Goal: Task Accomplishment & Management: Use online tool/utility

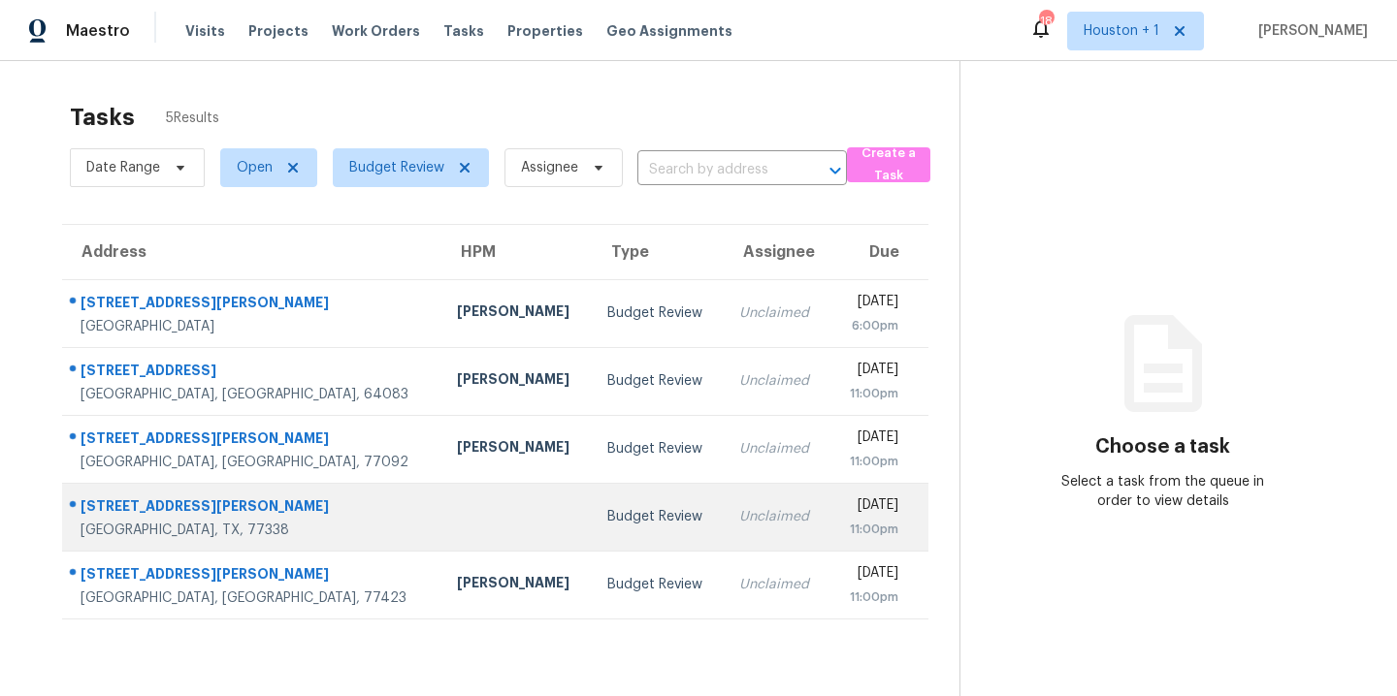
click at [441, 537] on td at bounding box center [516, 517] width 150 height 68
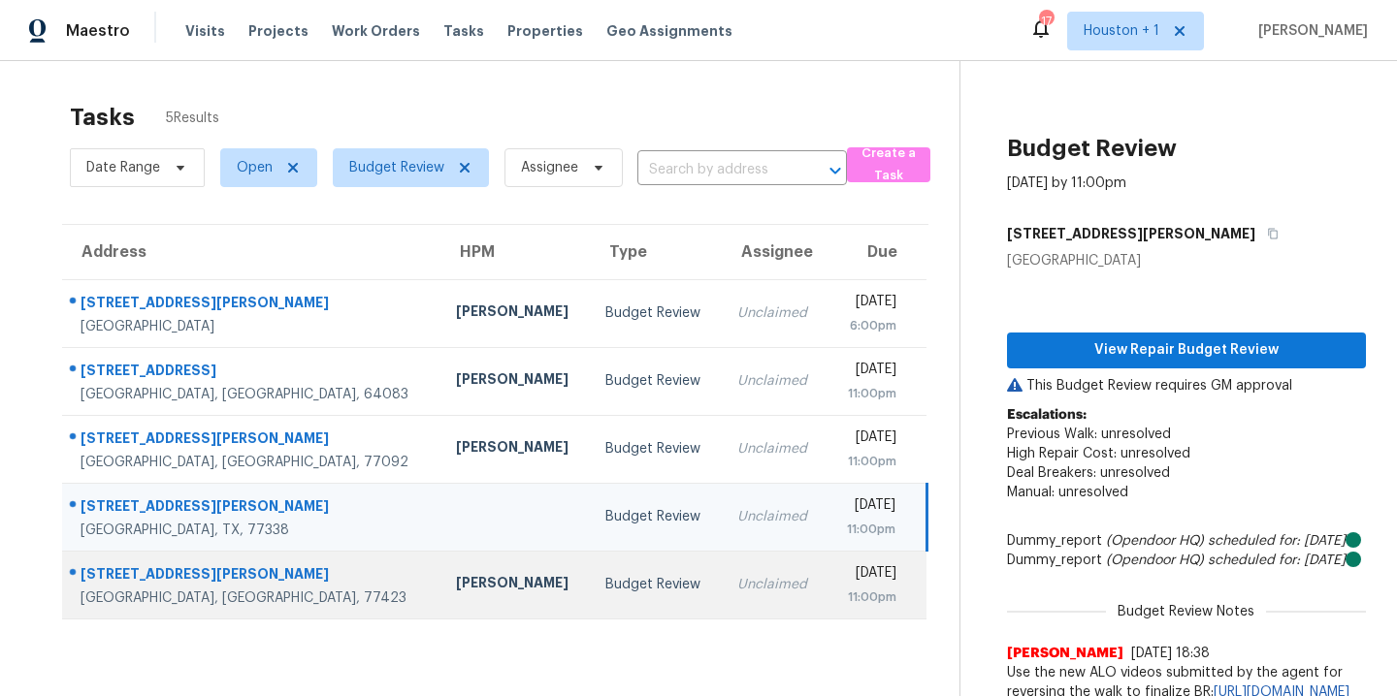
click at [456, 581] on div "[PERSON_NAME]" at bounding box center [515, 585] width 119 height 24
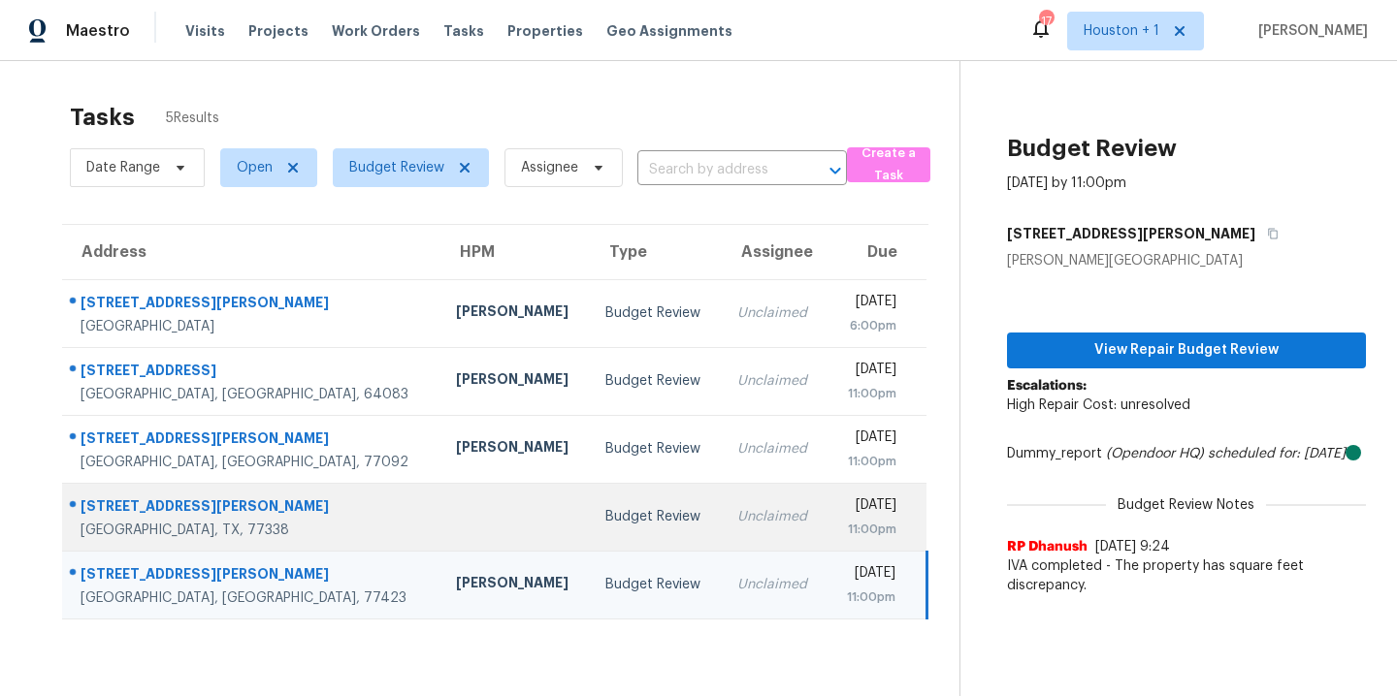
click at [456, 518] on div at bounding box center [515, 517] width 119 height 5
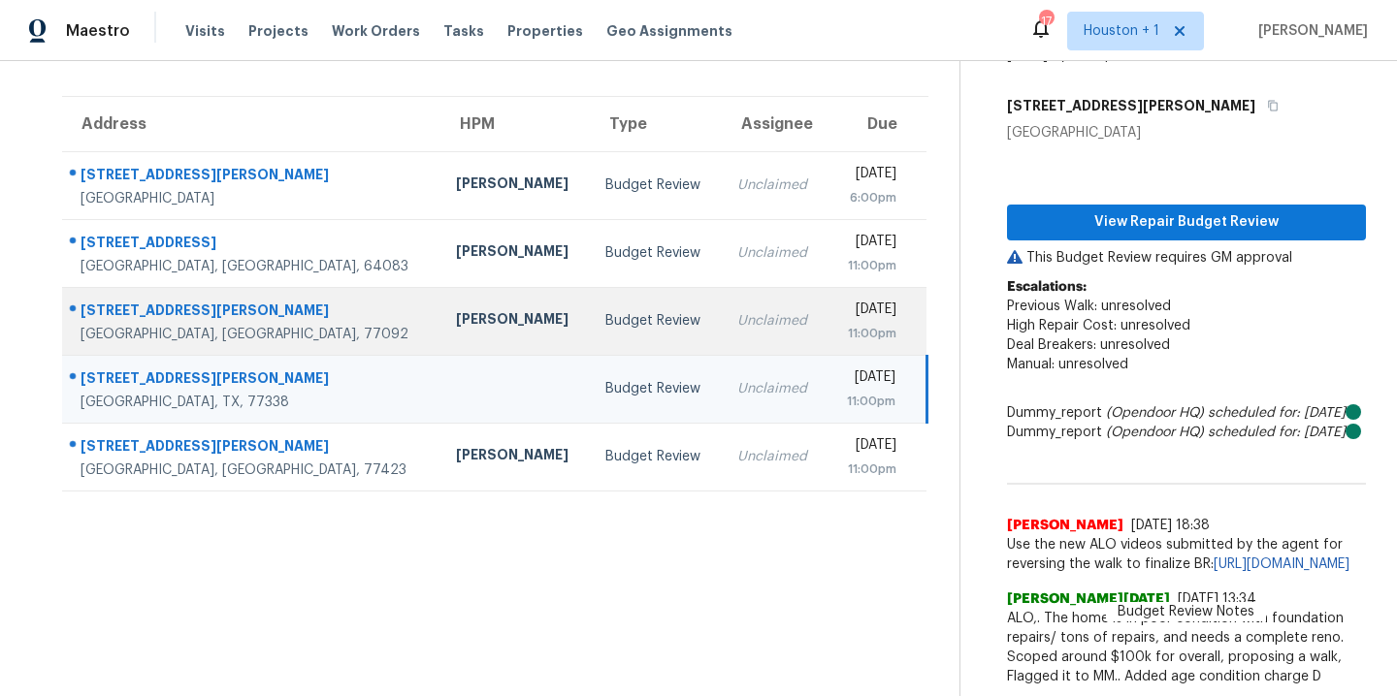
click at [243, 325] on div "Houston, TX, 77092" at bounding box center [253, 334] width 344 height 19
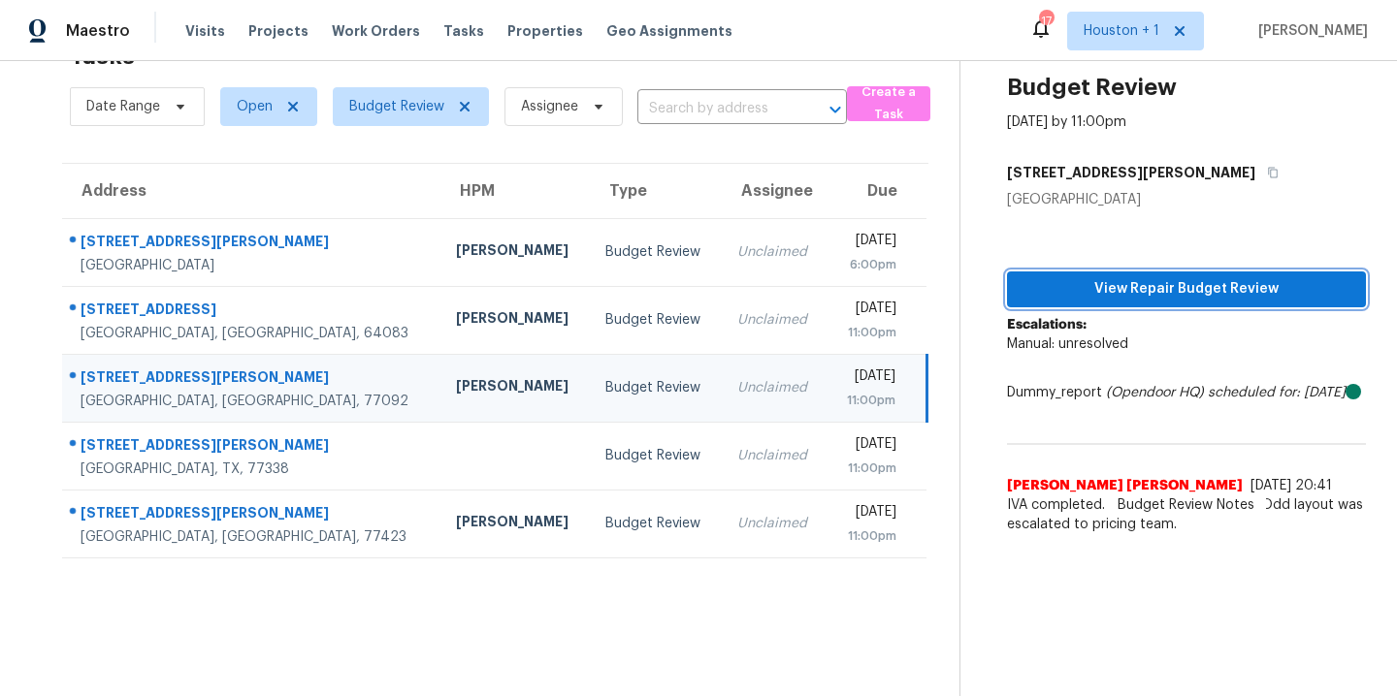
click at [1154, 279] on span "View Repair Budget Review" at bounding box center [1186, 289] width 328 height 24
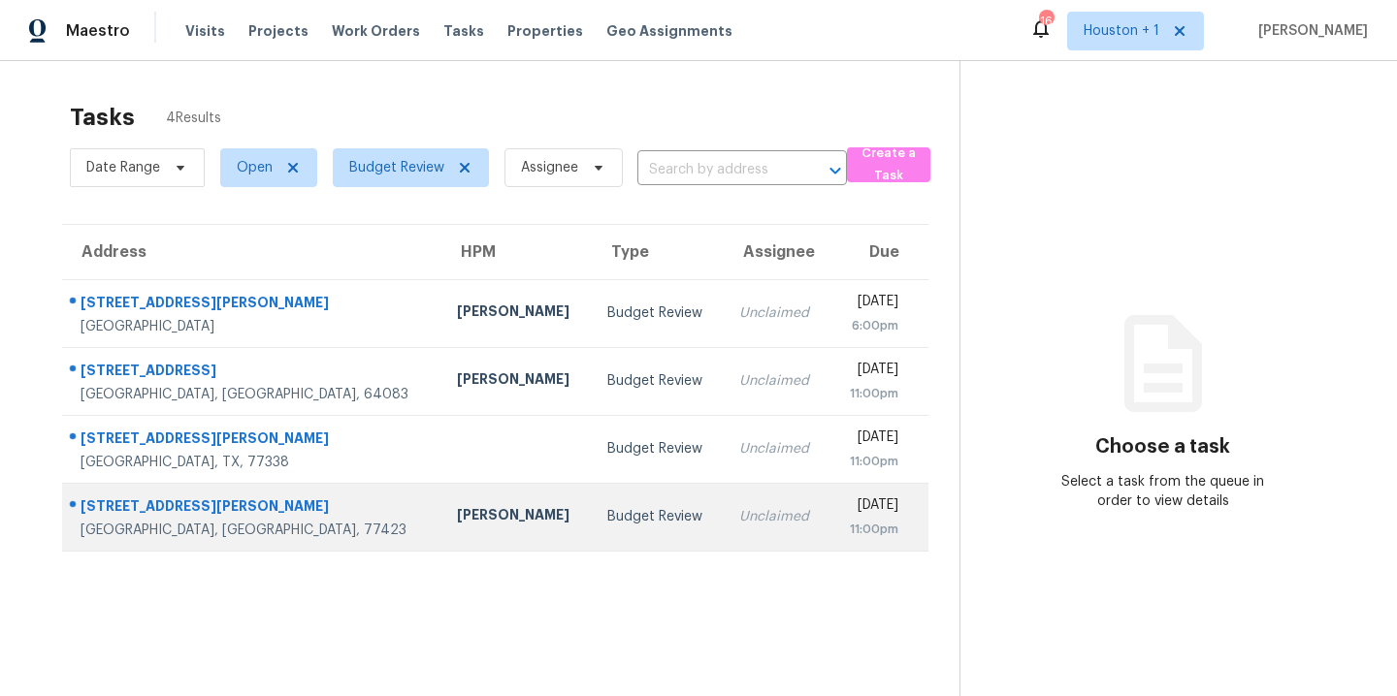
click at [441, 536] on td "[PERSON_NAME]" at bounding box center [516, 517] width 150 height 68
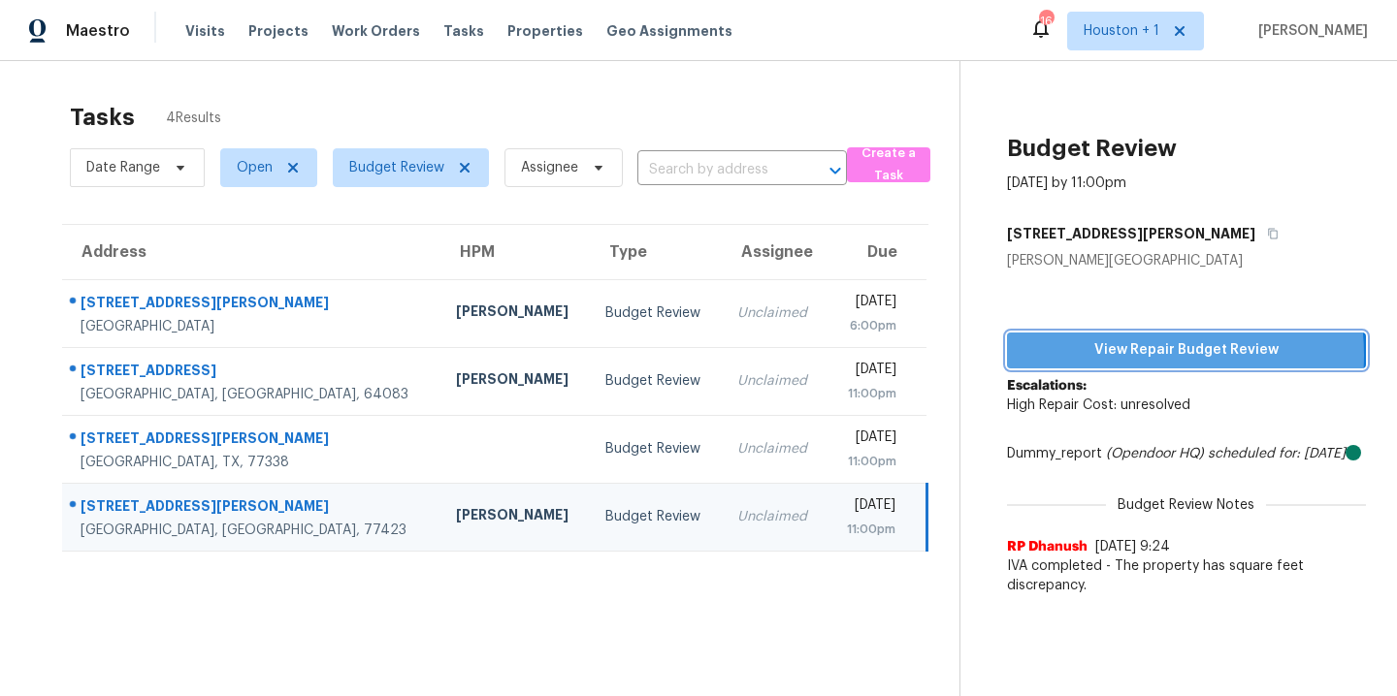
click at [1114, 355] on span "View Repair Budget Review" at bounding box center [1186, 351] width 328 height 24
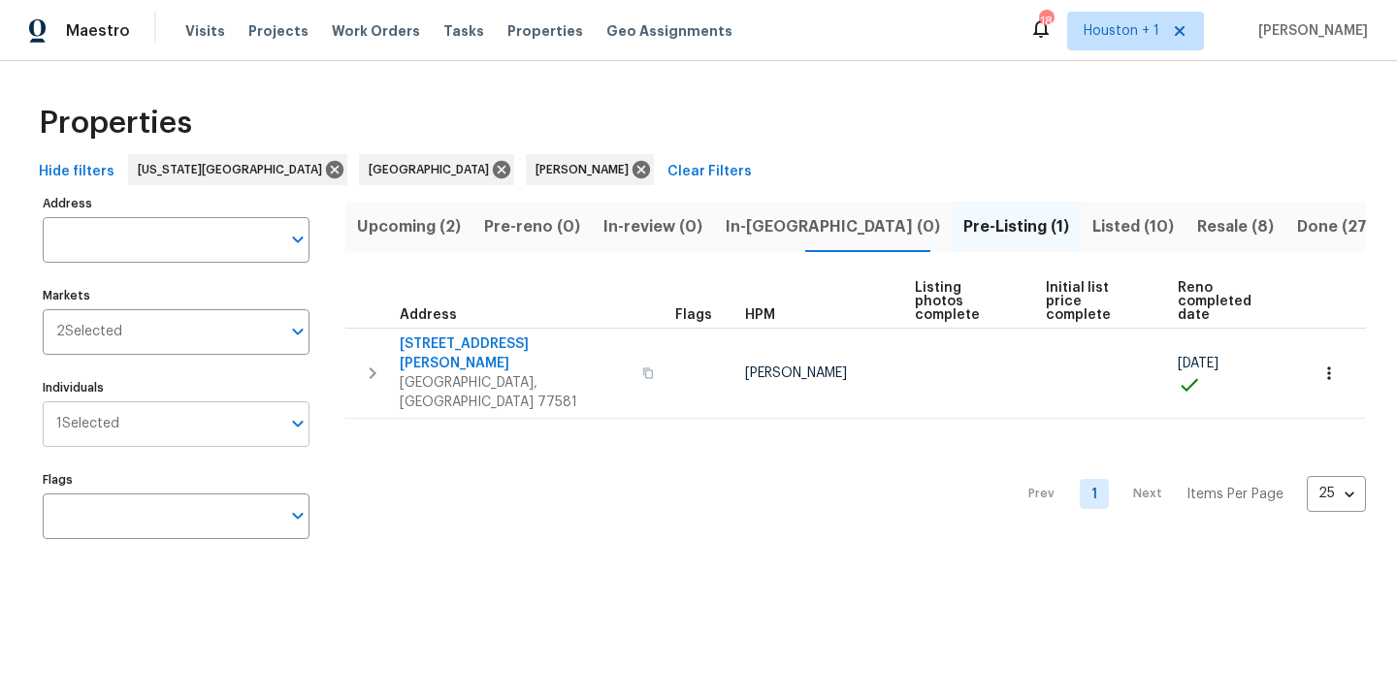
click at [196, 429] on input "Individuals" at bounding box center [199, 425] width 161 height 46
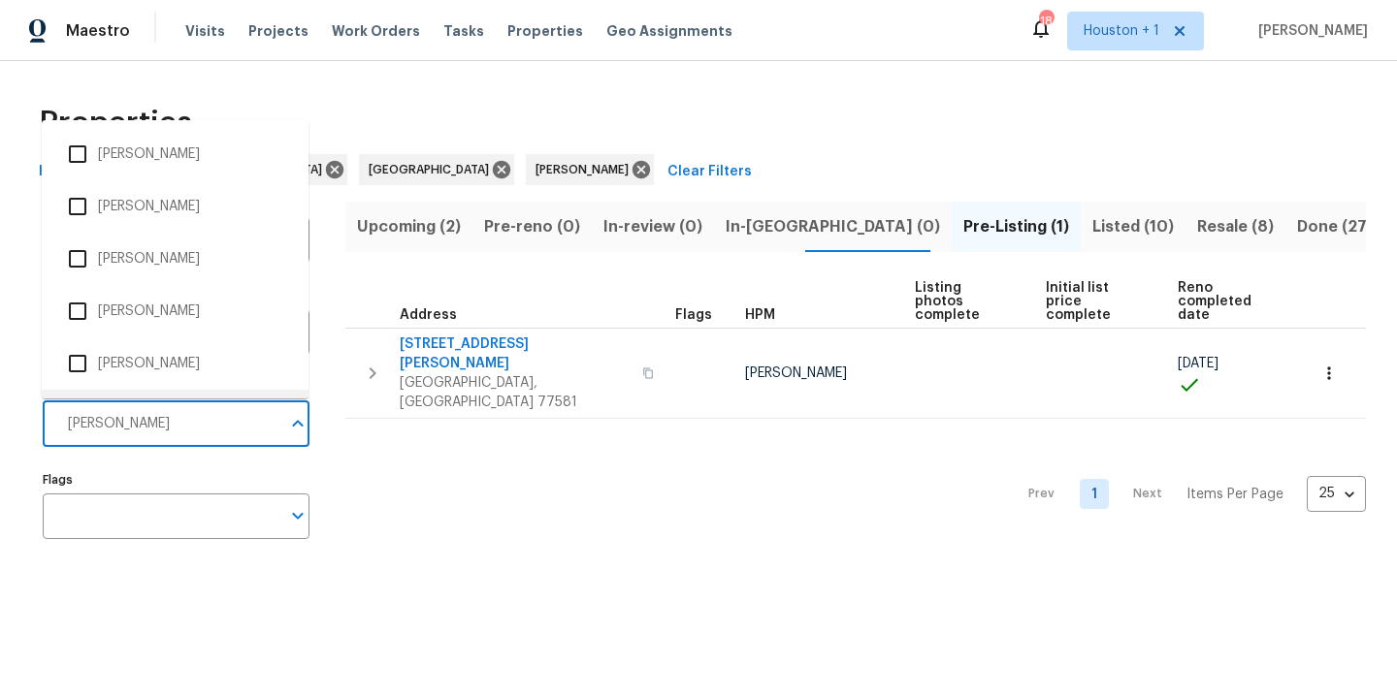
click at [190, 433] on input "joshua" at bounding box center [168, 425] width 224 height 46
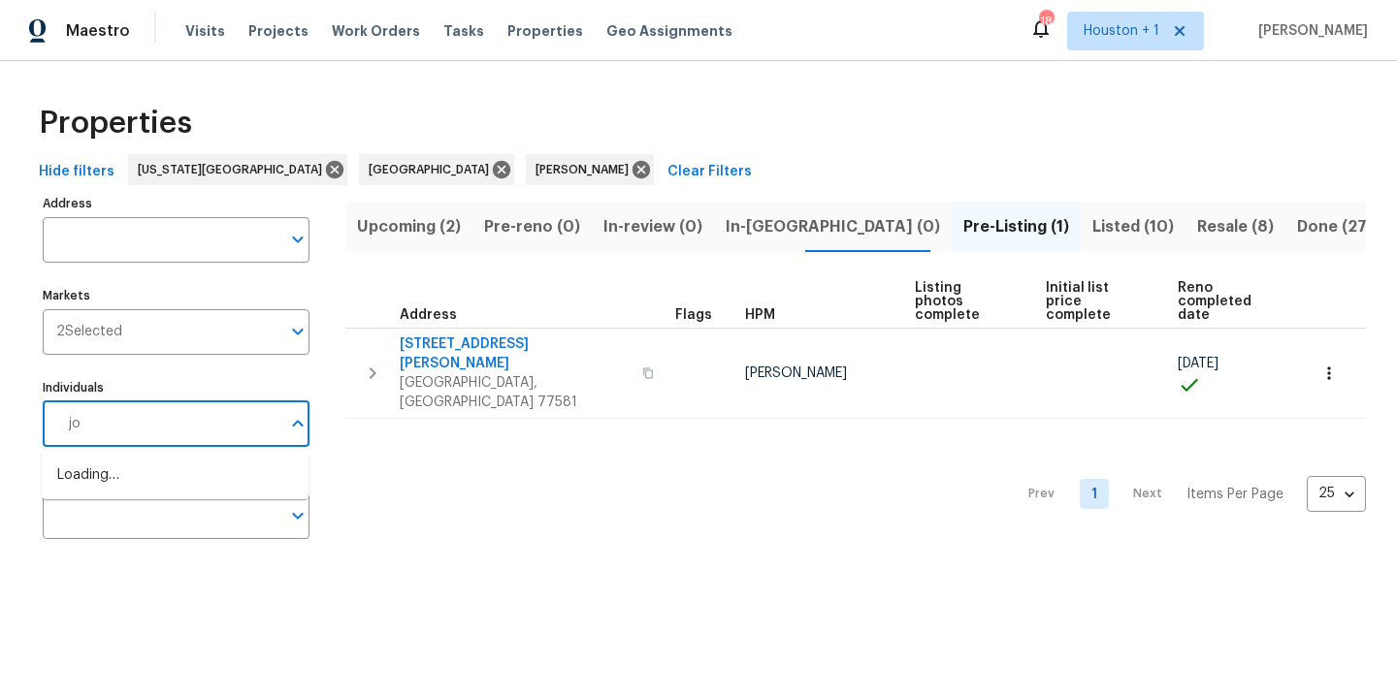
type input "j"
type input "b"
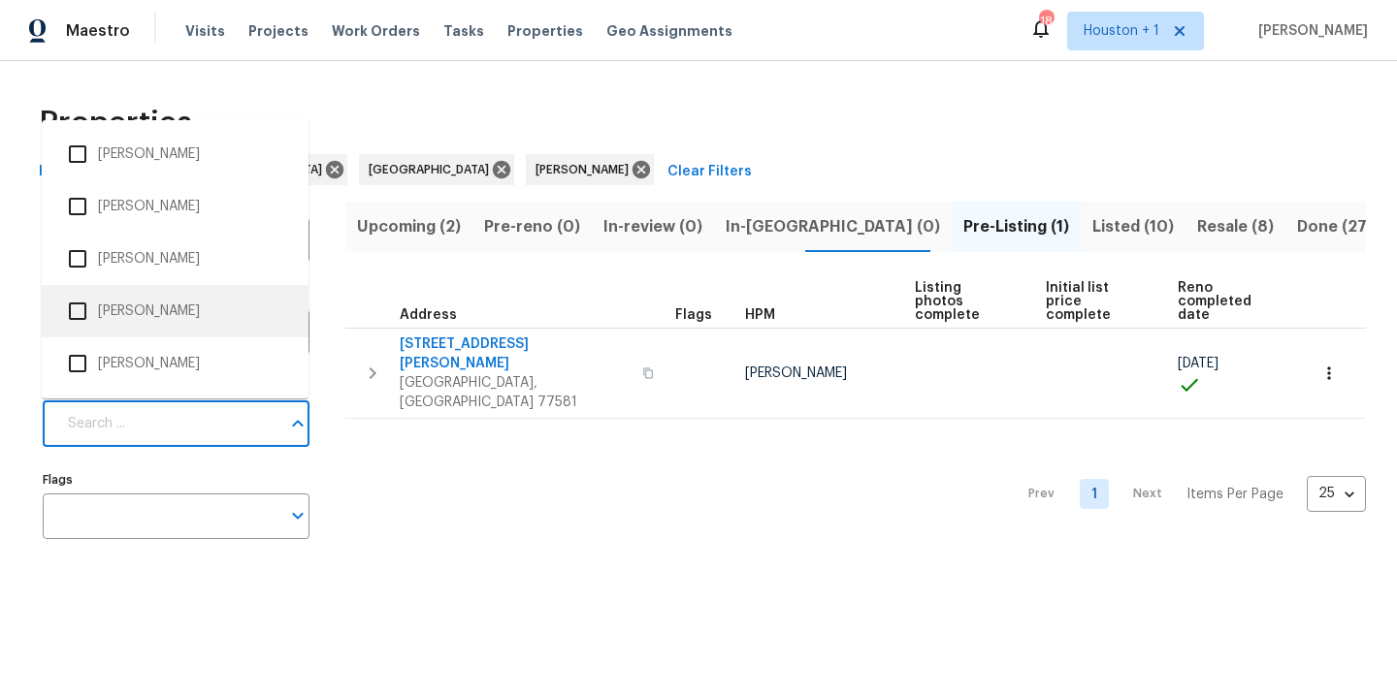
click at [523, 538] on div "Prev 1 Next Items Per Page 25 25 ​" at bounding box center [855, 489] width 1020 height 140
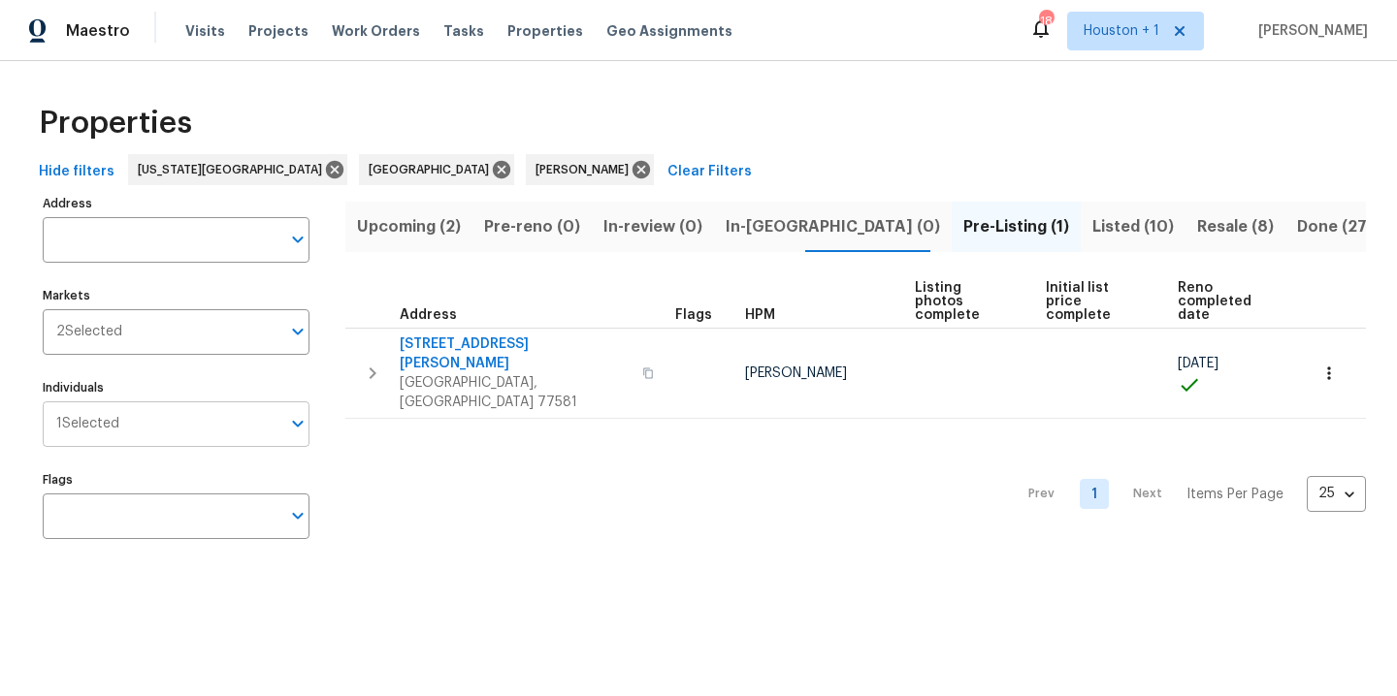
click at [178, 434] on input "Individuals" at bounding box center [199, 425] width 161 height 46
type input "navid"
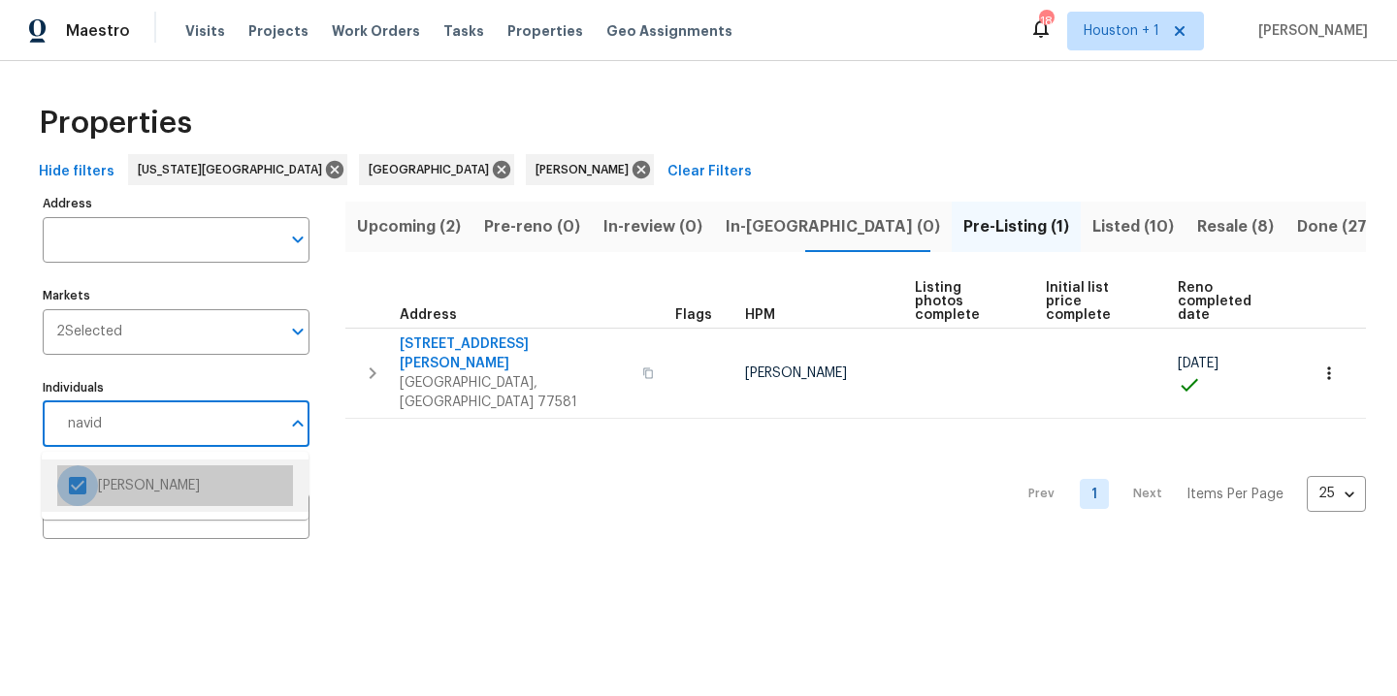
click at [86, 489] on input "checkbox" at bounding box center [77, 486] width 41 height 41
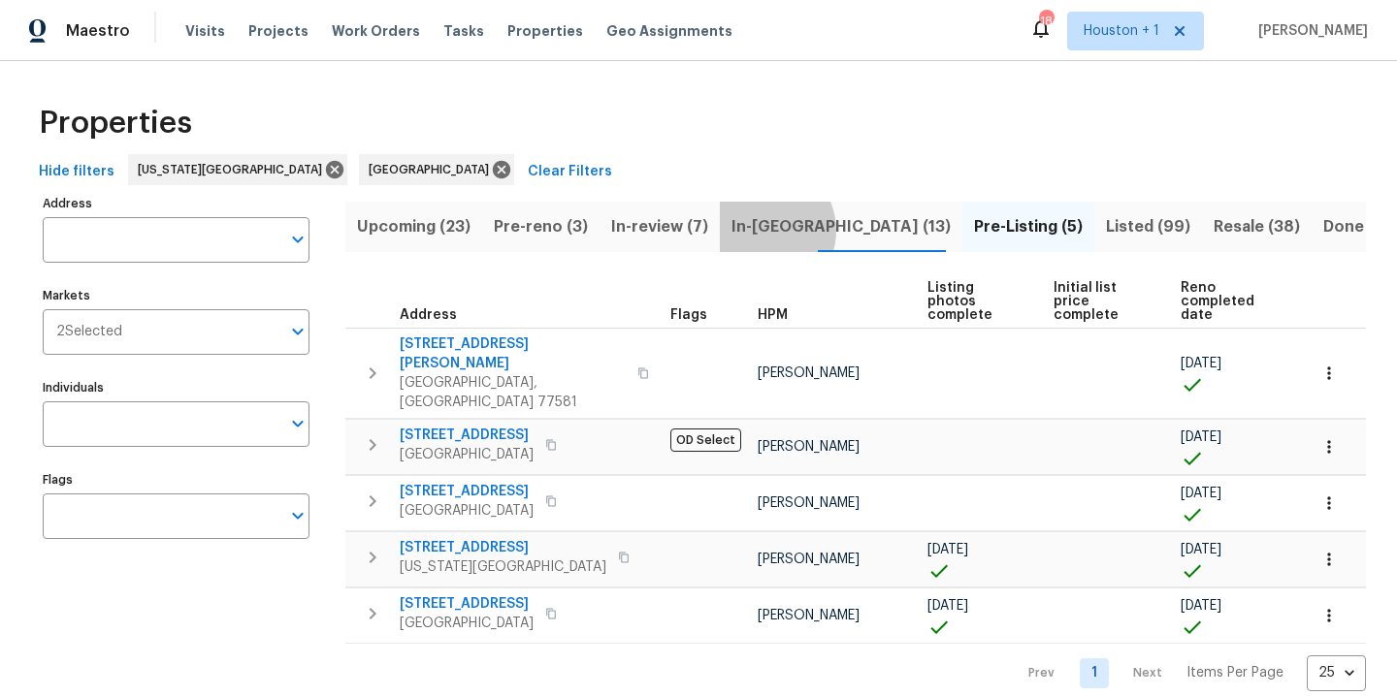
click at [752, 230] on span "In-reno (13)" at bounding box center [840, 226] width 219 height 27
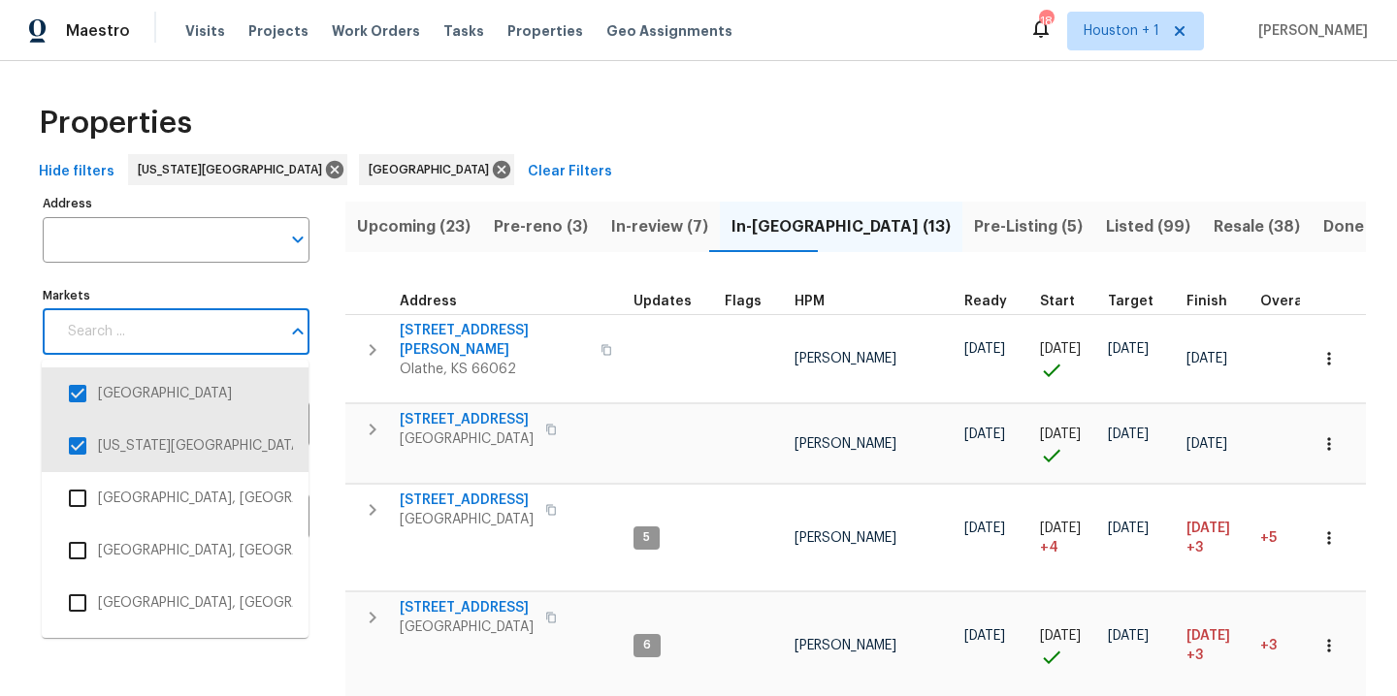
click at [174, 334] on input "Markets" at bounding box center [168, 332] width 224 height 46
click at [81, 395] on input "checkbox" at bounding box center [77, 393] width 41 height 41
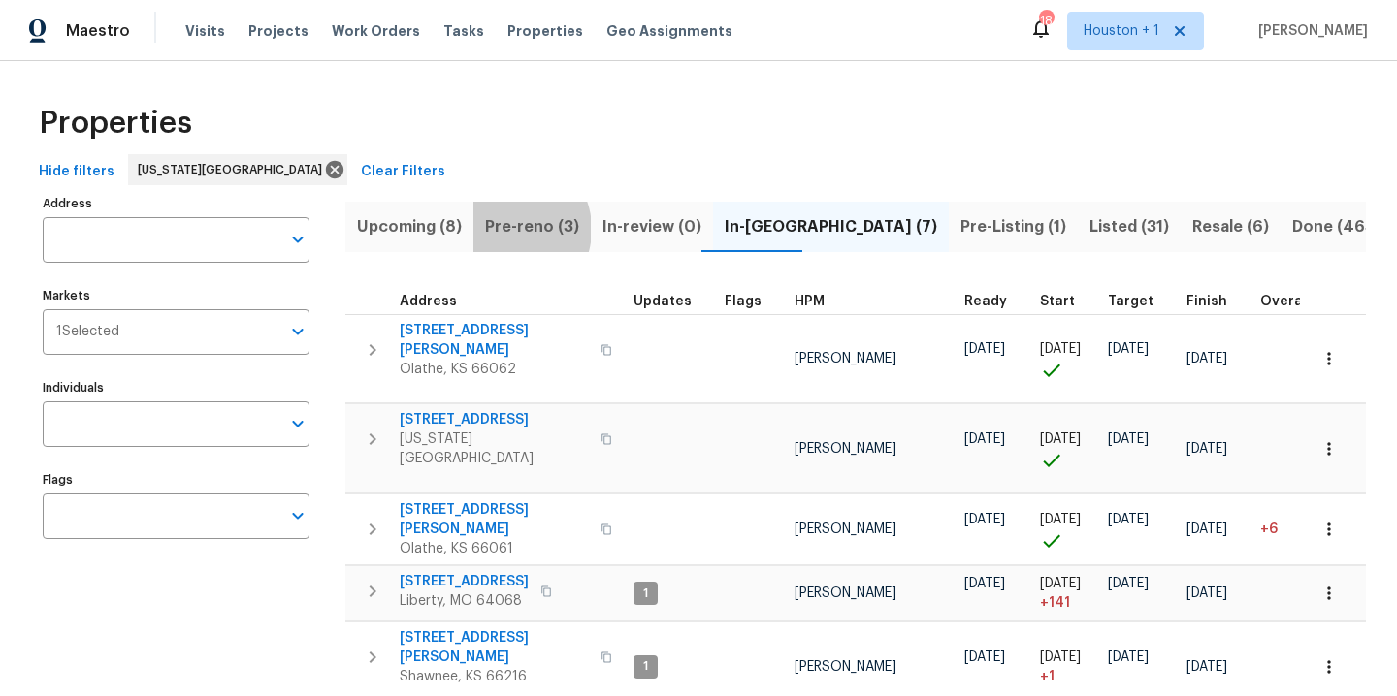
click at [505, 229] on span "Pre-reno (3)" at bounding box center [532, 226] width 94 height 27
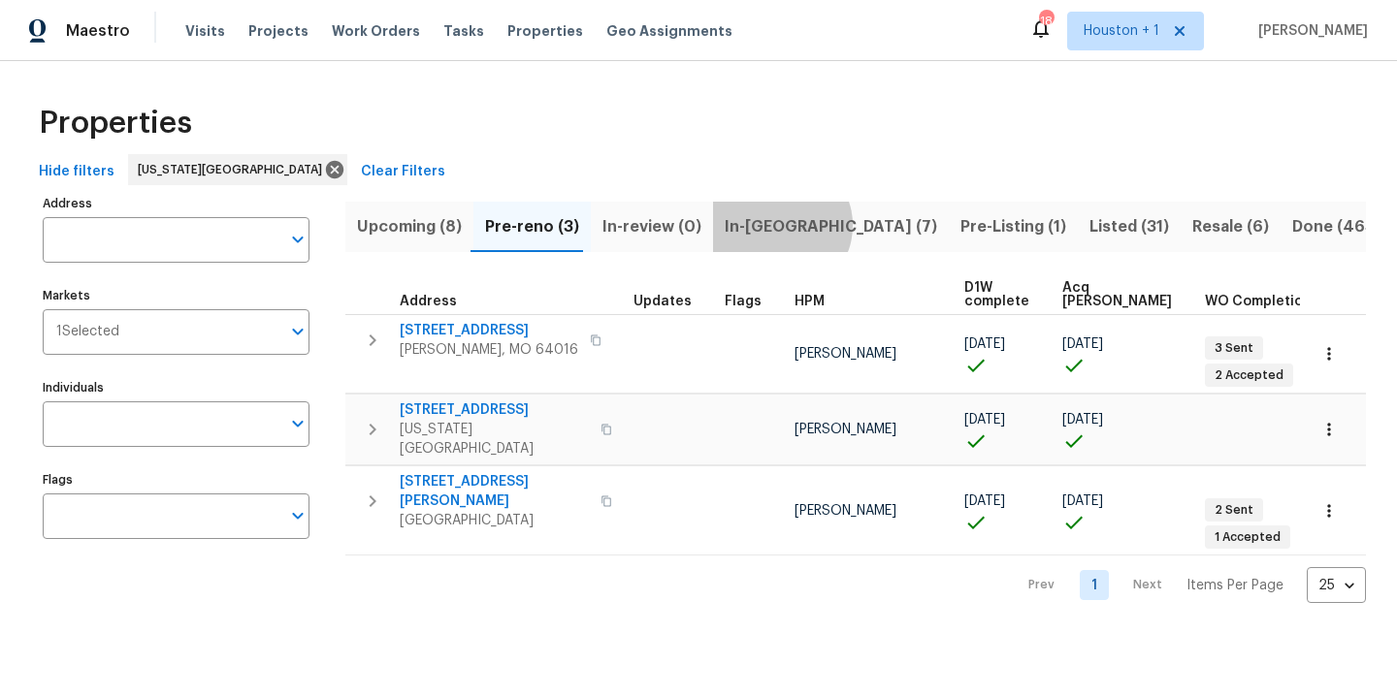
click at [769, 225] on span "In-reno (7)" at bounding box center [831, 226] width 212 height 27
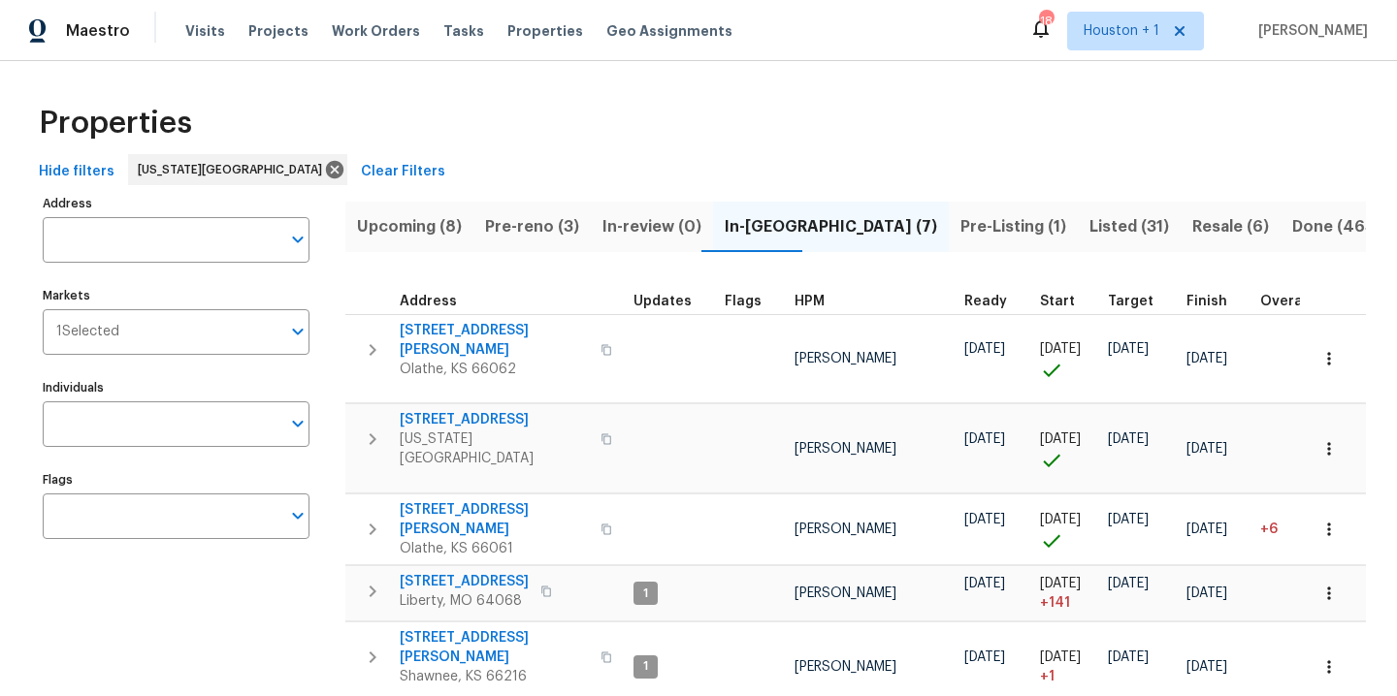
click at [960, 226] on span "Pre-Listing (1)" at bounding box center [1013, 226] width 106 height 27
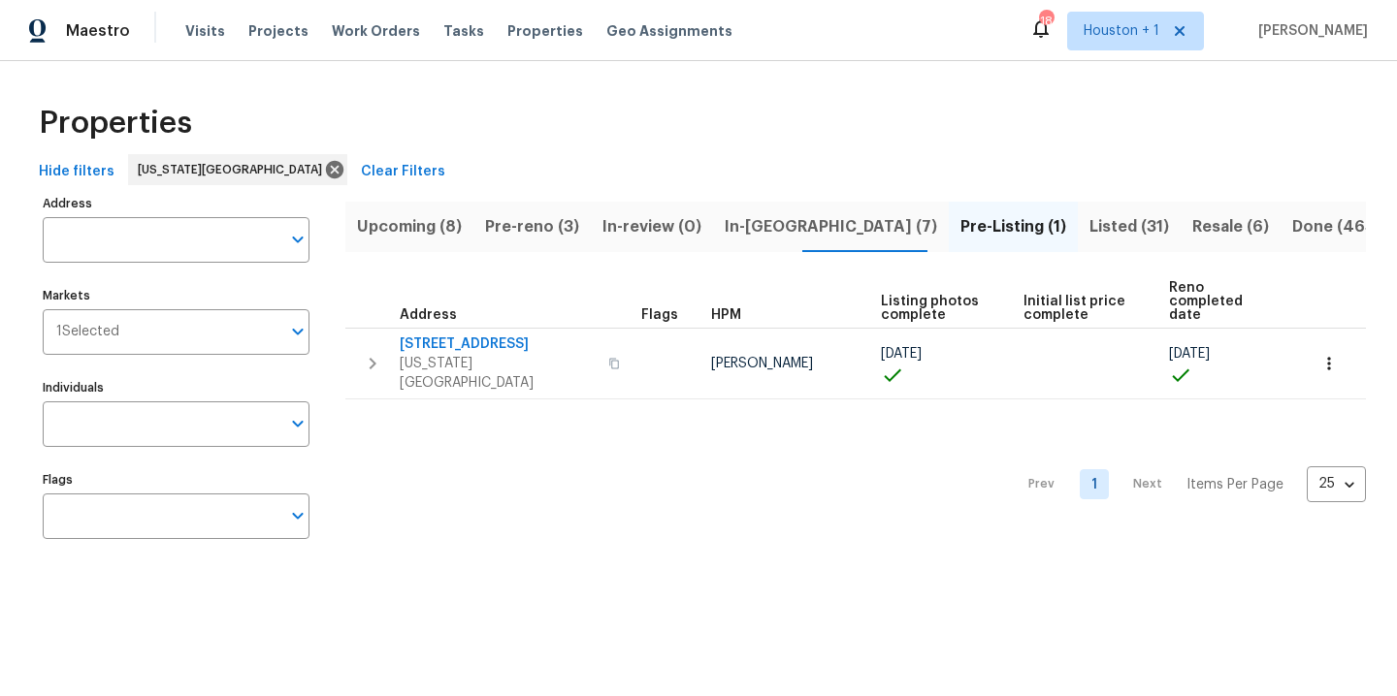
click at [744, 229] on span "In-reno (7)" at bounding box center [831, 226] width 212 height 27
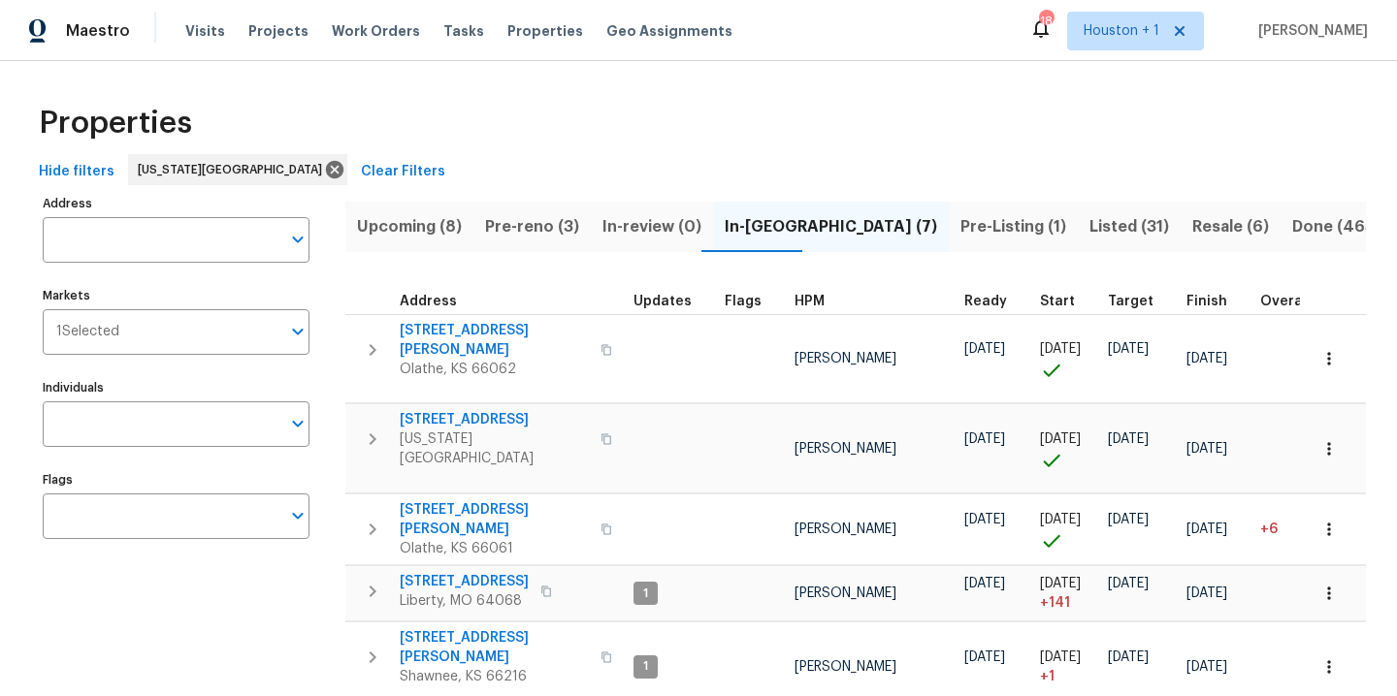
click at [663, 130] on div "Properties" at bounding box center [698, 123] width 1335 height 62
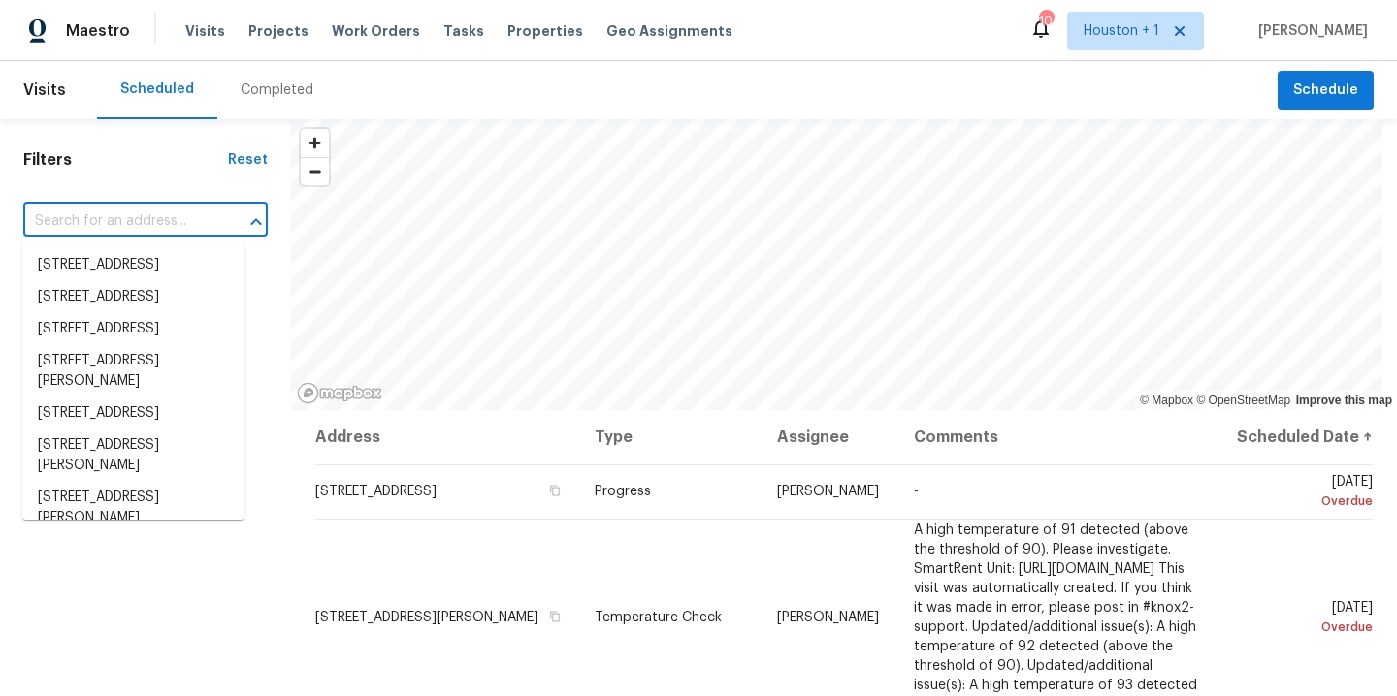
click at [113, 218] on input "text" at bounding box center [118, 222] width 190 height 30
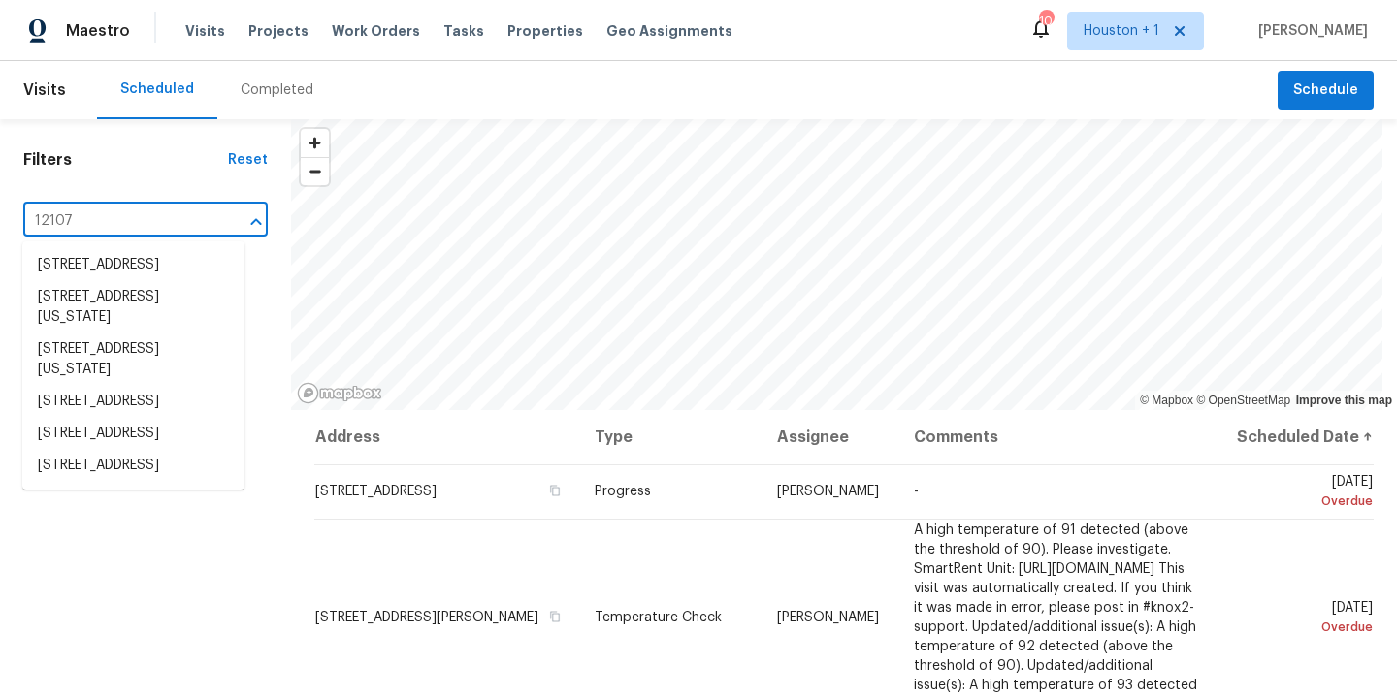
type input "12107 p"
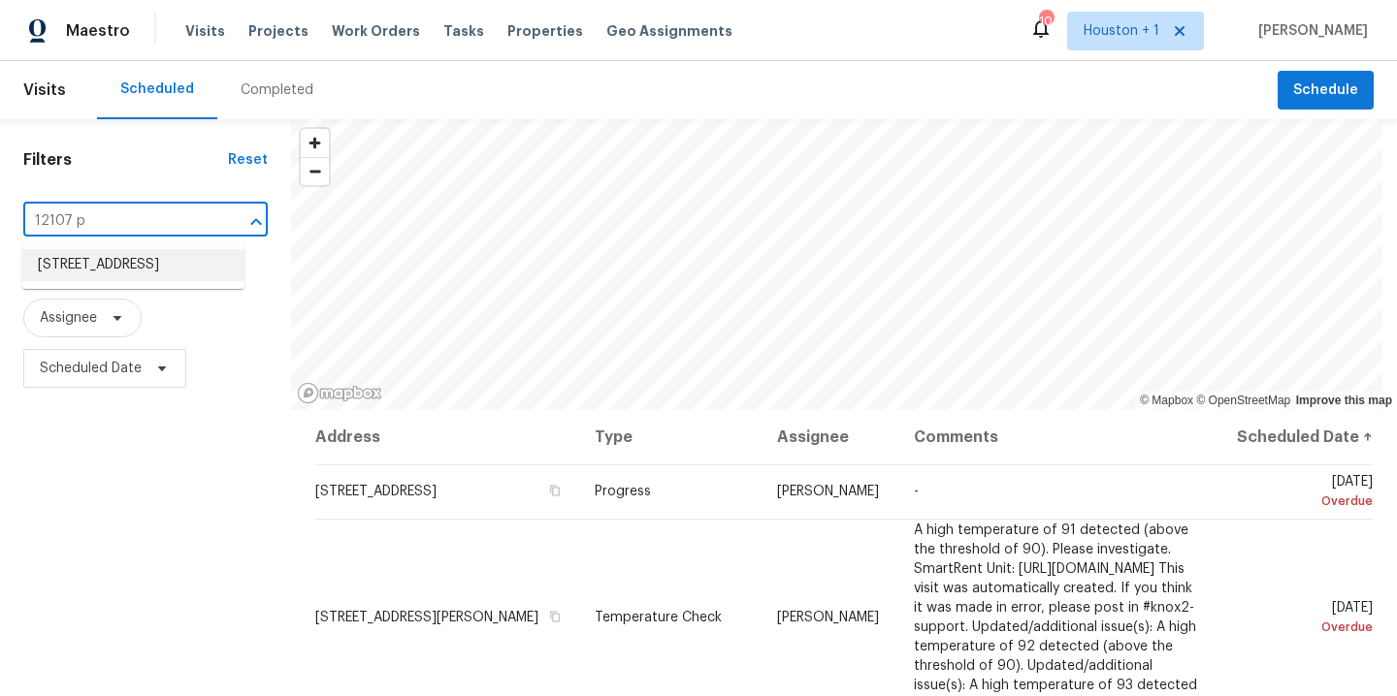
click at [100, 266] on li "[STREET_ADDRESS]" at bounding box center [133, 265] width 222 height 32
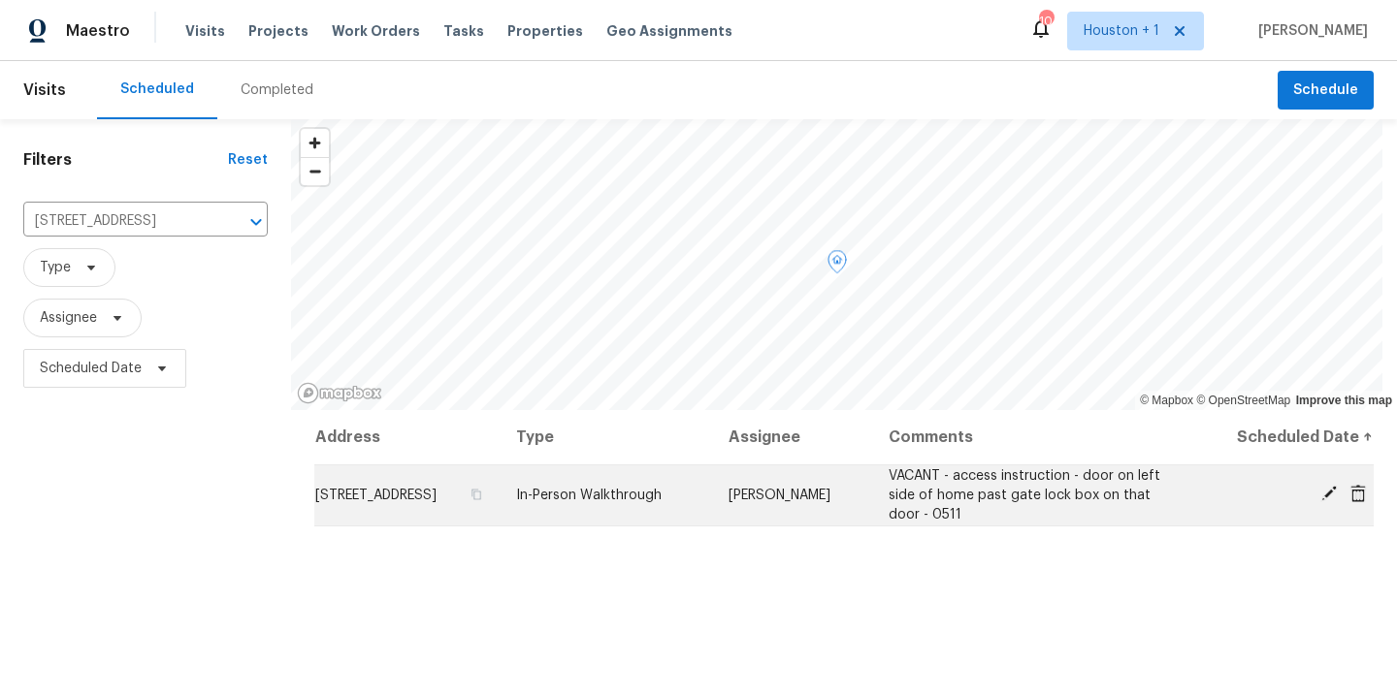
click at [1321, 493] on icon at bounding box center [1329, 494] width 16 height 16
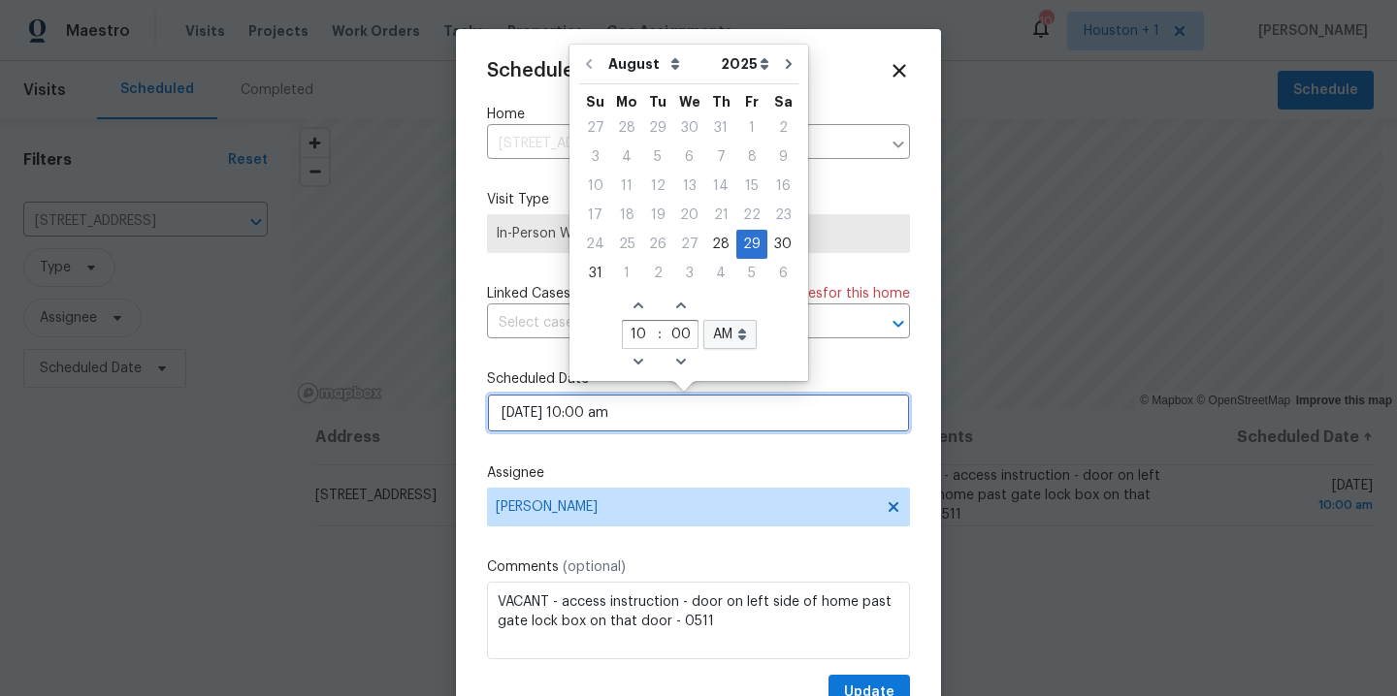
click at [706, 423] on input "[DATE] 10:00 am" at bounding box center [698, 413] width 423 height 39
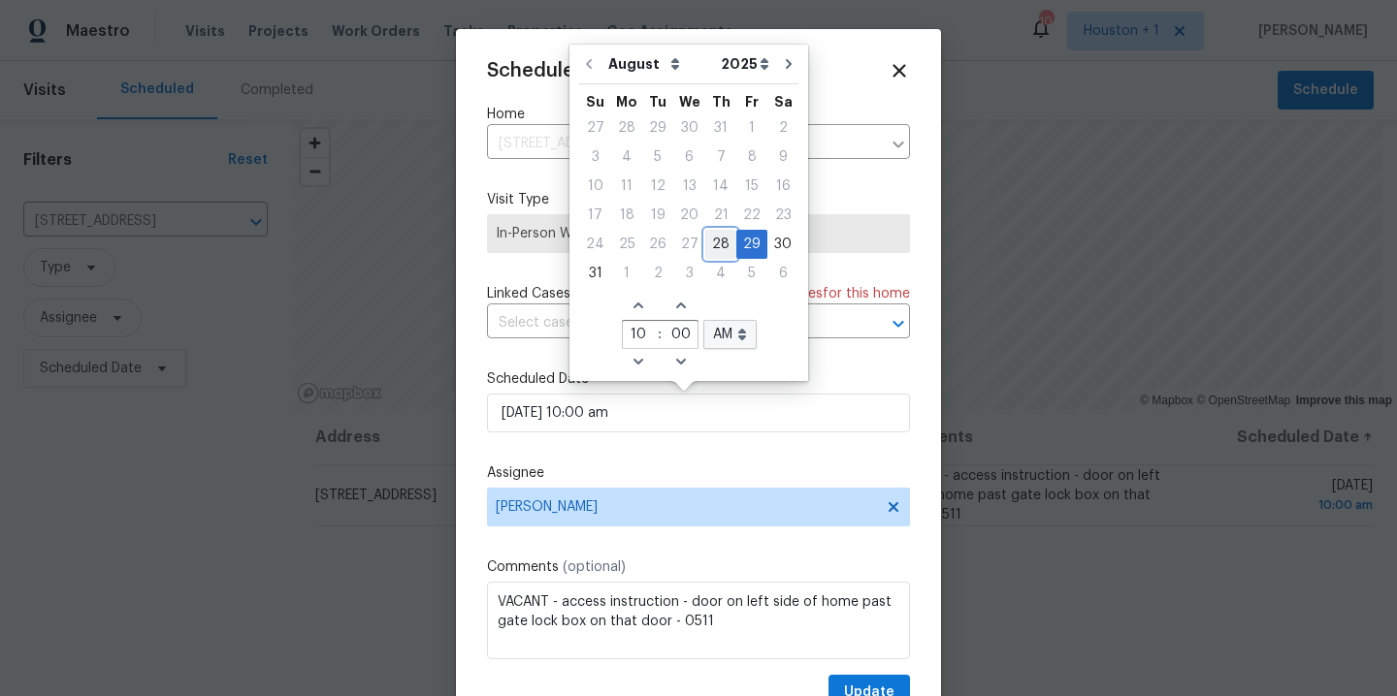
click at [711, 242] on div "28" at bounding box center [720, 244] width 31 height 27
type input "[DATE] 10:00 am"
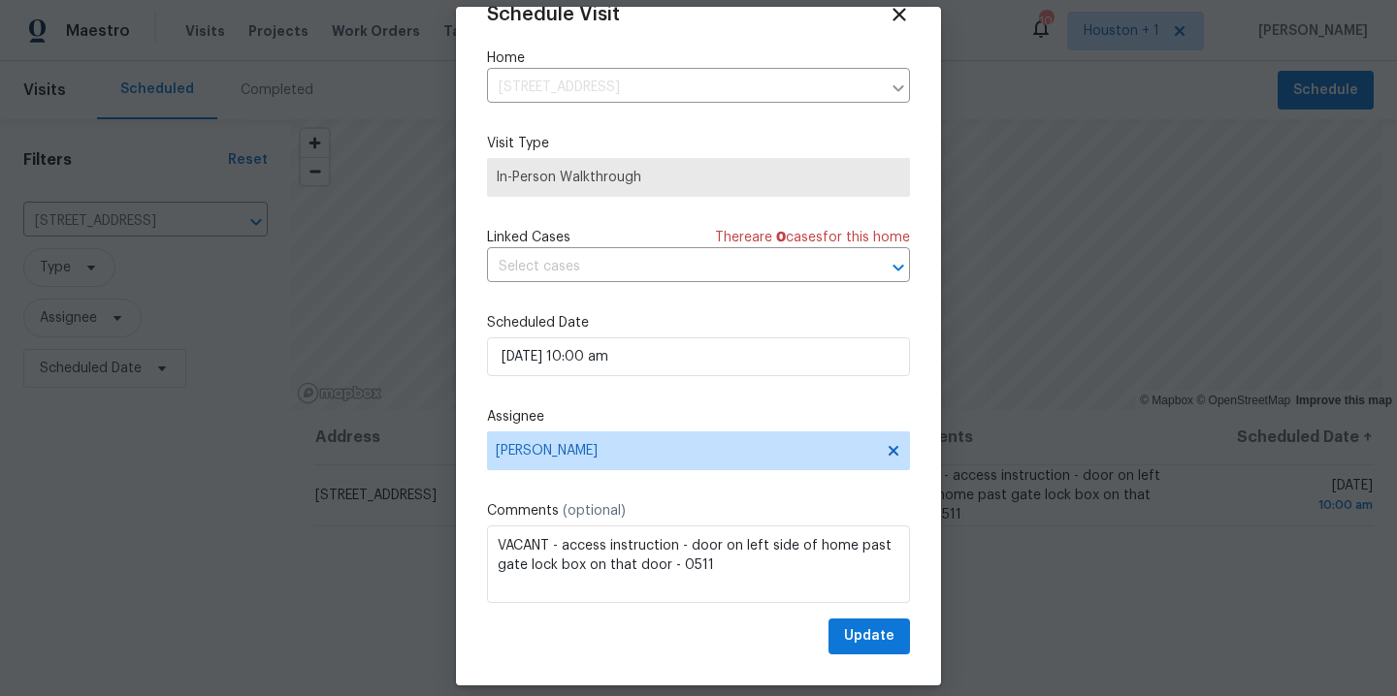
scroll to position [41, 0]
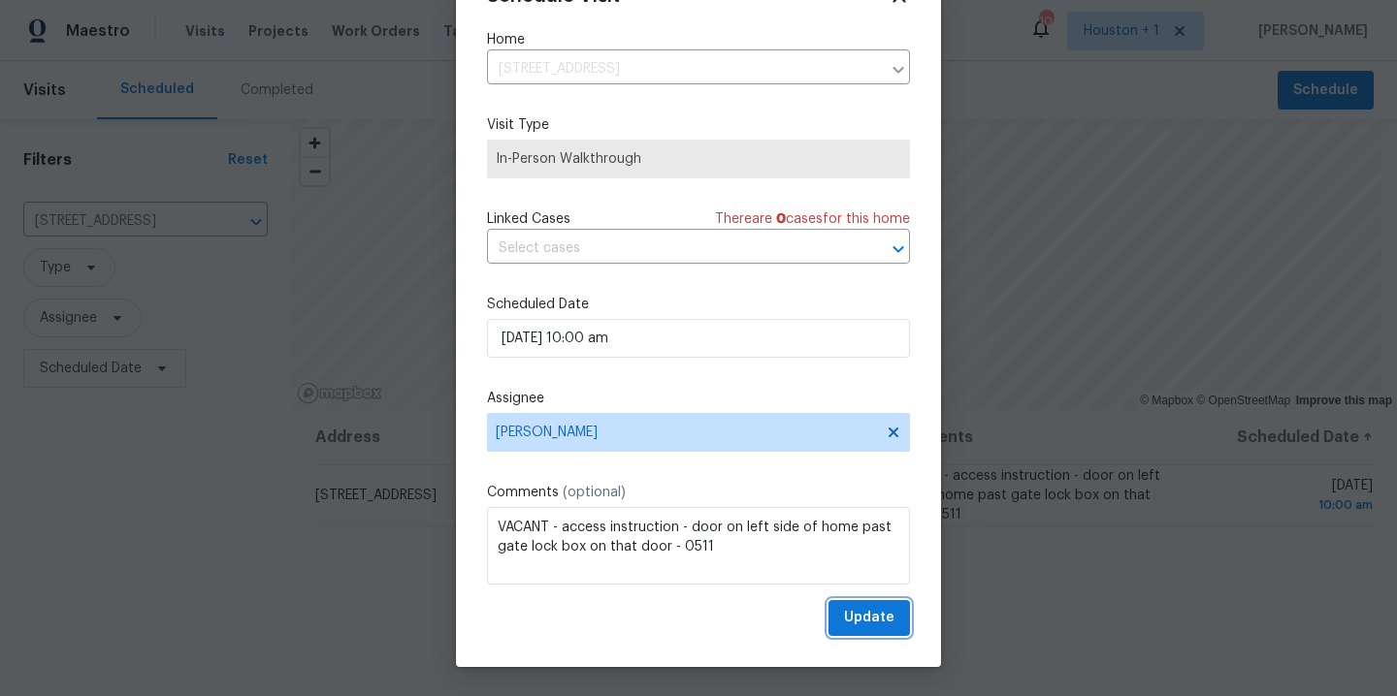
click at [856, 623] on span "Update" at bounding box center [869, 618] width 50 height 24
